Goal: Task Accomplishment & Management: Use online tool/utility

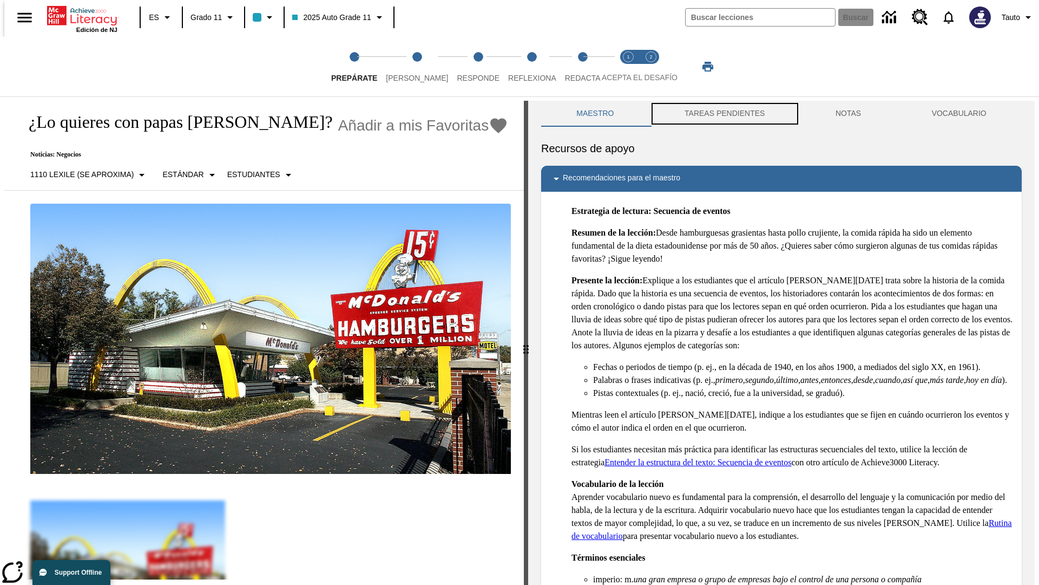
click at [724, 114] on button "TAREAS PENDIENTES" at bounding box center [724, 114] width 151 height 26
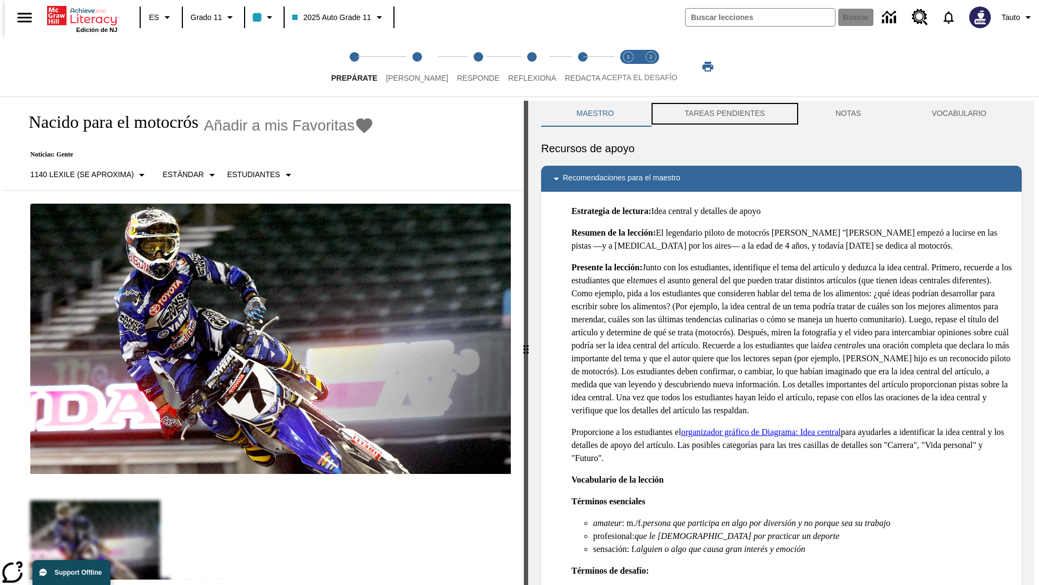
click at [724, 114] on button "TAREAS PENDIENTES" at bounding box center [724, 114] width 151 height 26
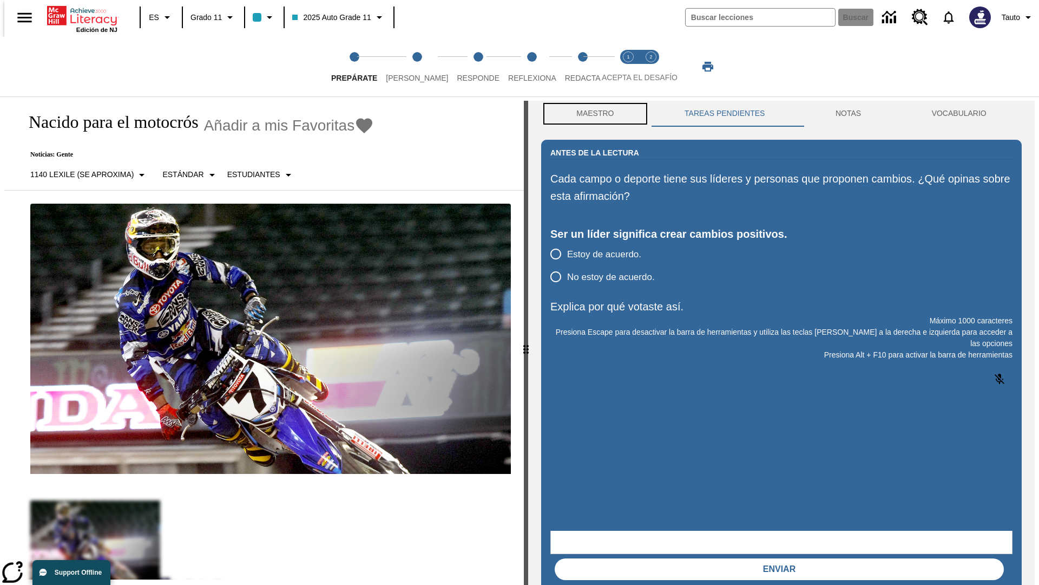
scroll to position [1, 0]
